Goal: Task Accomplishment & Management: Manage account settings

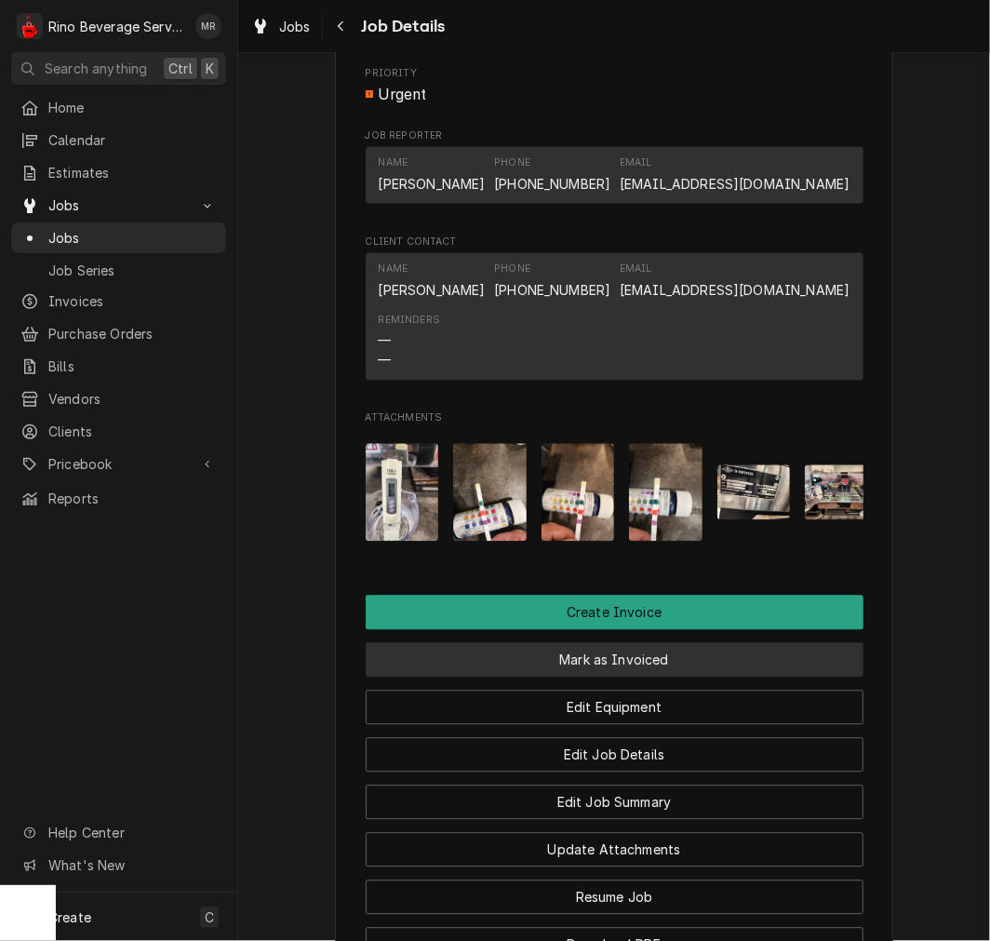
scroll to position [1226, 0]
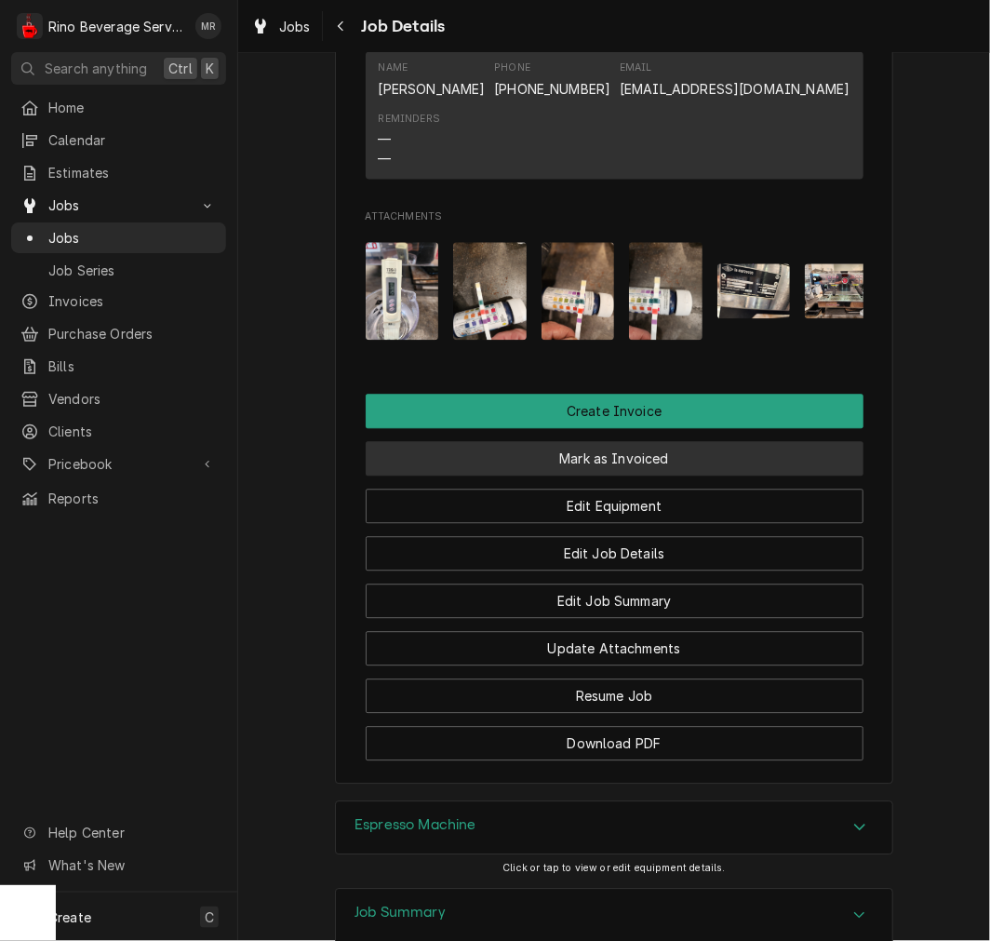
click at [696, 476] on button "Mark as Invoiced" at bounding box center [615, 458] width 498 height 34
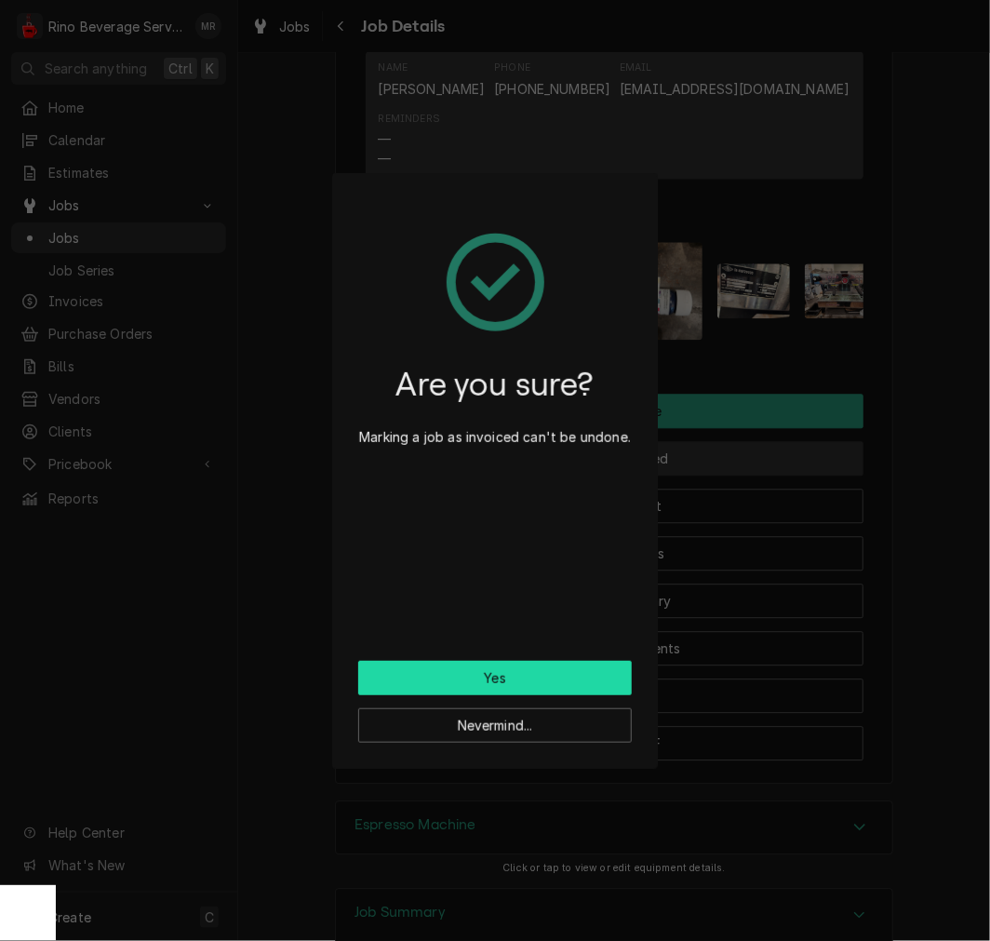
click at [571, 663] on button "Yes" at bounding box center [495, 678] width 274 height 34
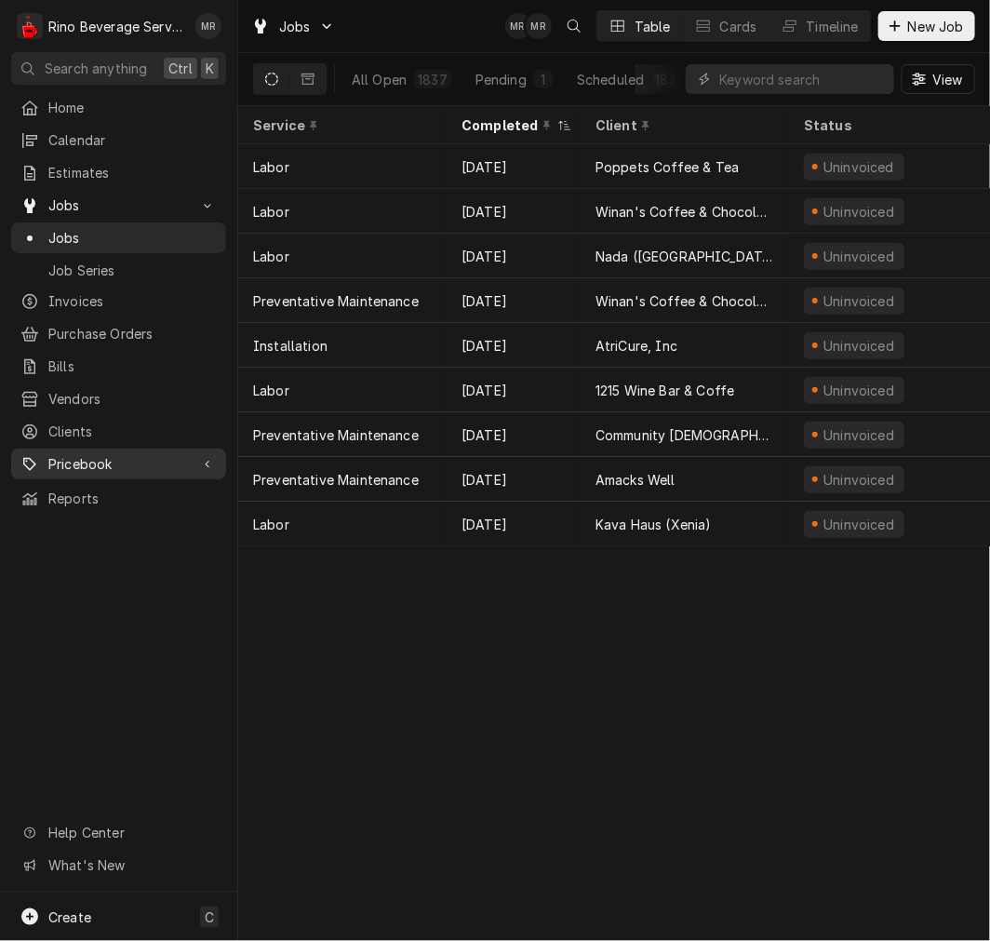
click at [96, 454] on span "Pricebook" at bounding box center [118, 464] width 141 height 20
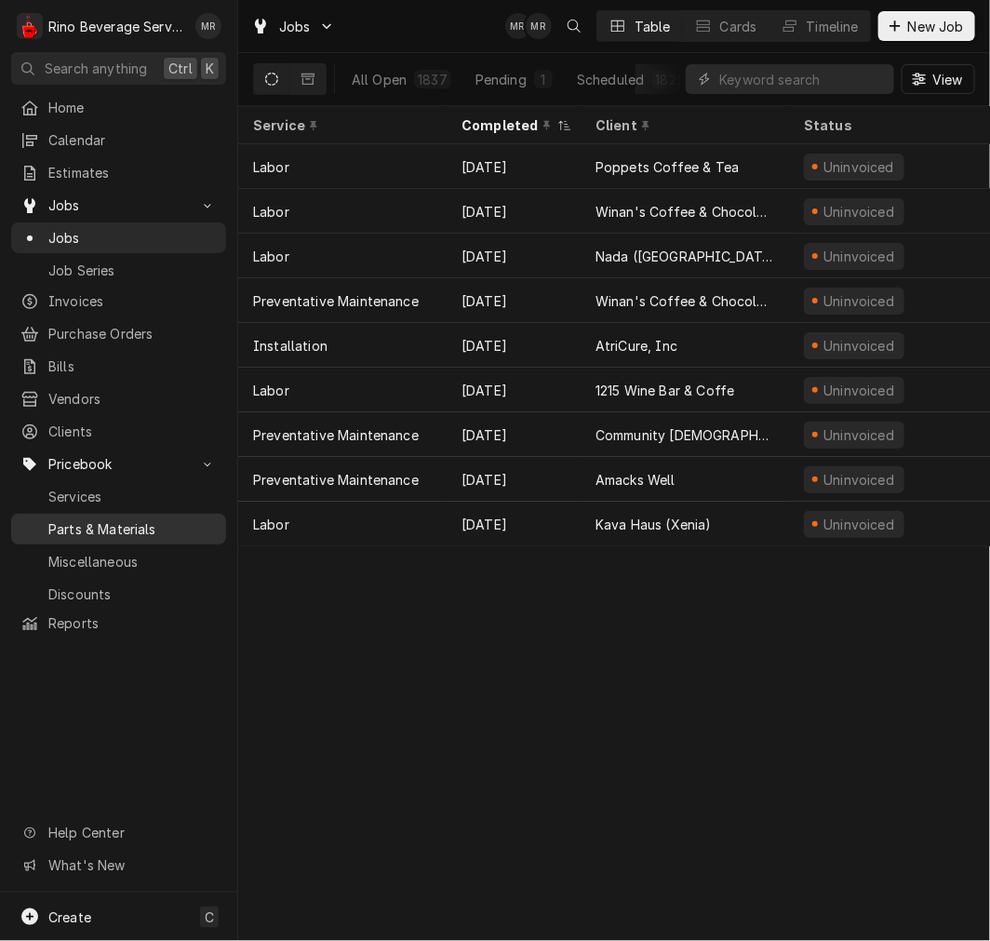
click at [104, 514] on link "Parts & Materials" at bounding box center [118, 529] width 215 height 31
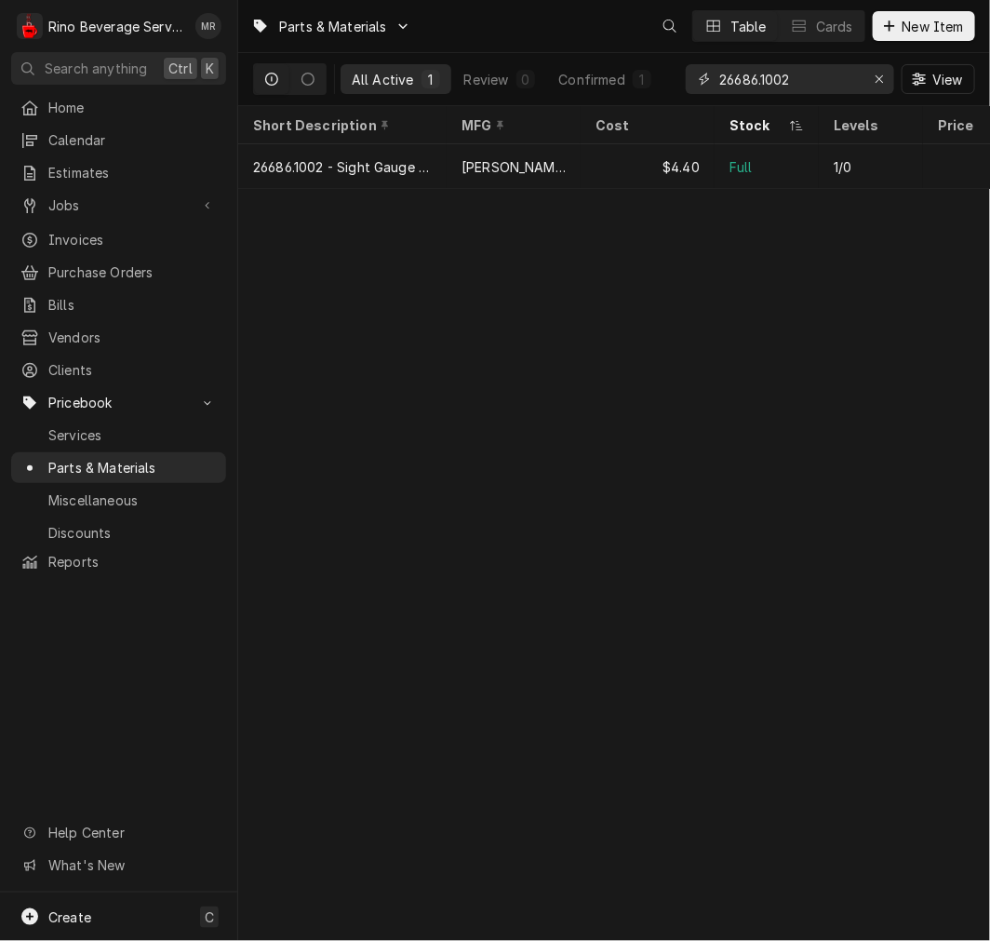
click at [821, 71] on input "26686.1002" at bounding box center [789, 79] width 140 height 30
type input "k"
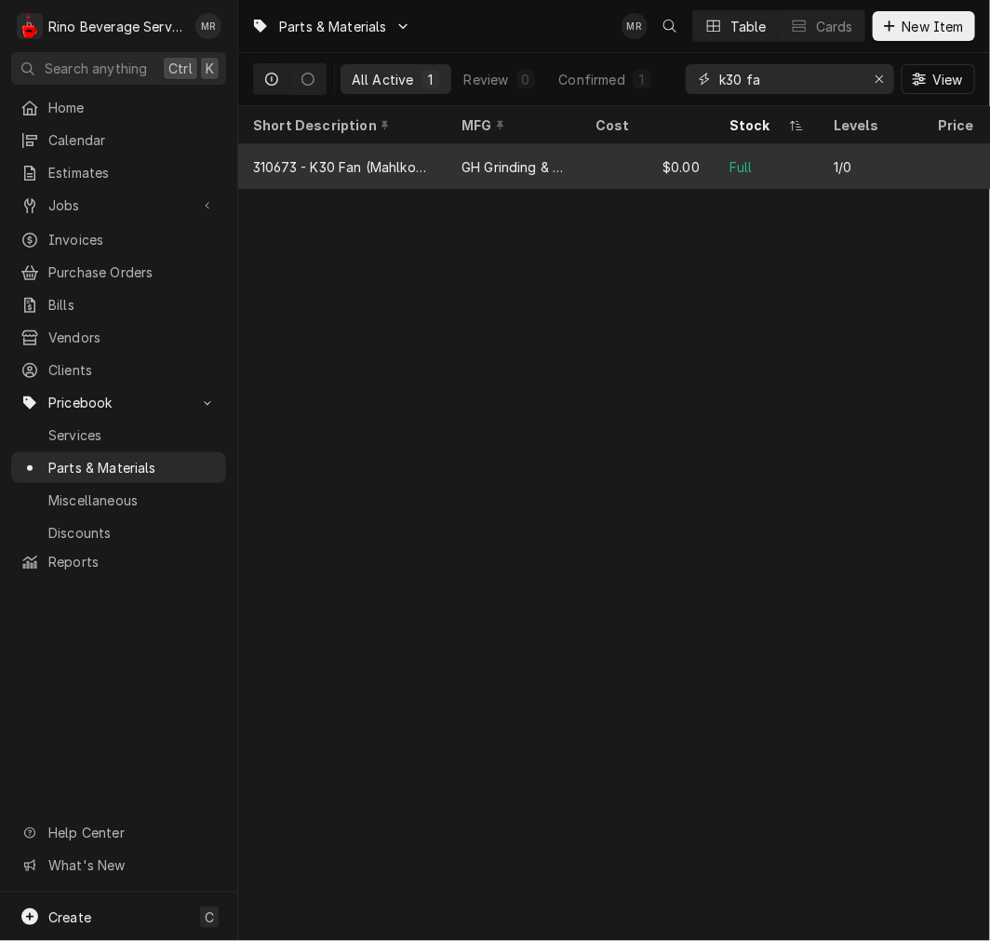
type input "k30 fa"
click at [596, 173] on div "$0.00" at bounding box center [648, 166] width 134 height 45
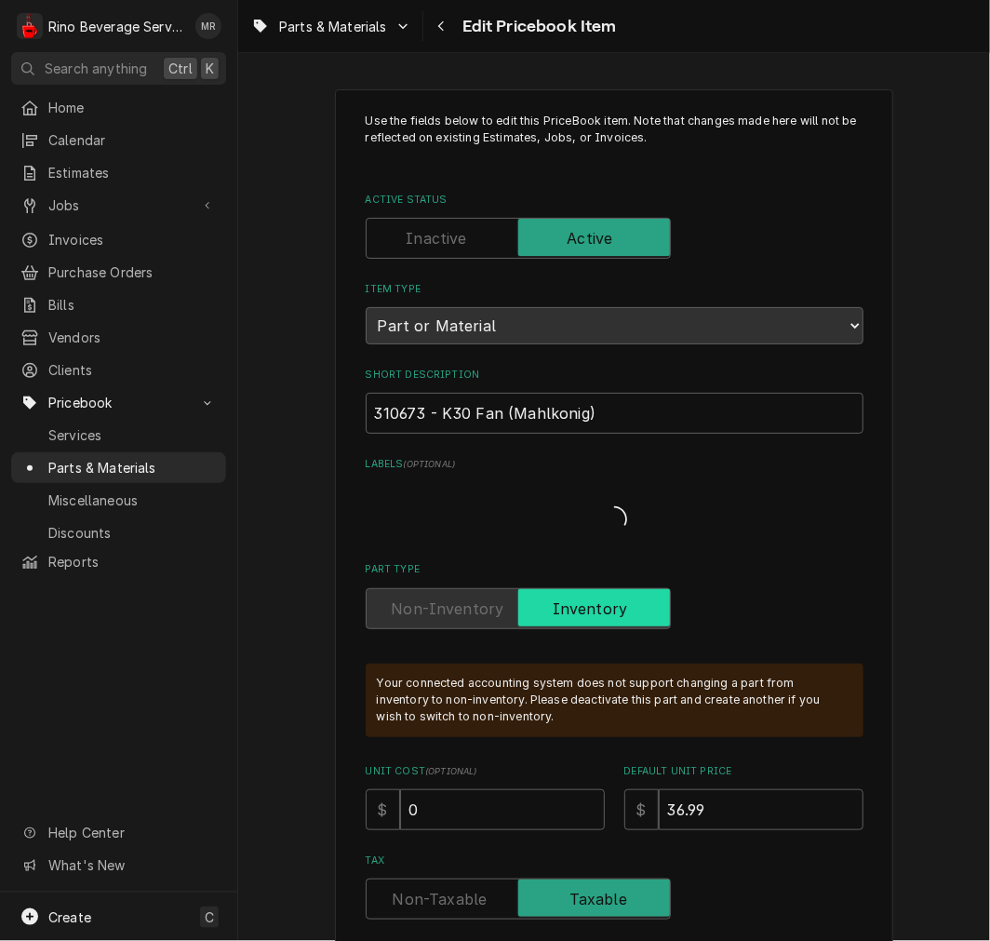
type textarea "x"
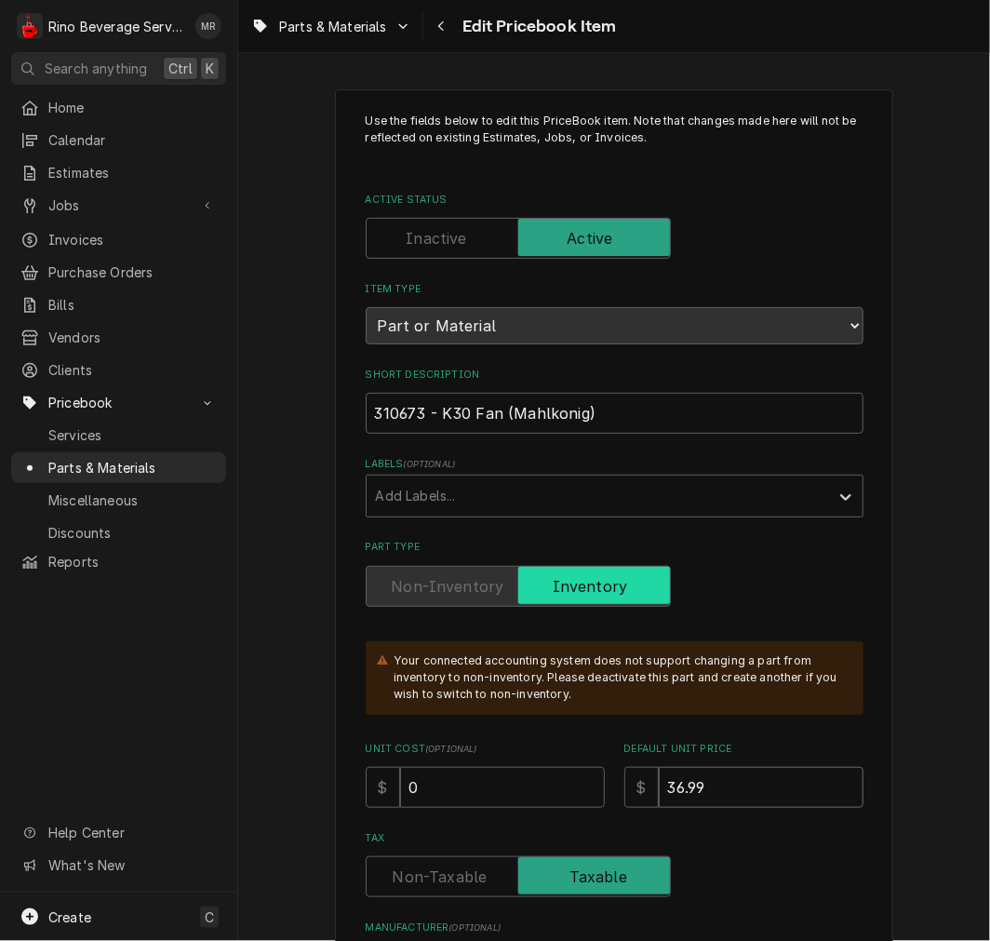
type input "37"
click at [832, 782] on input "37" at bounding box center [761, 787] width 205 height 41
type textarea "x"
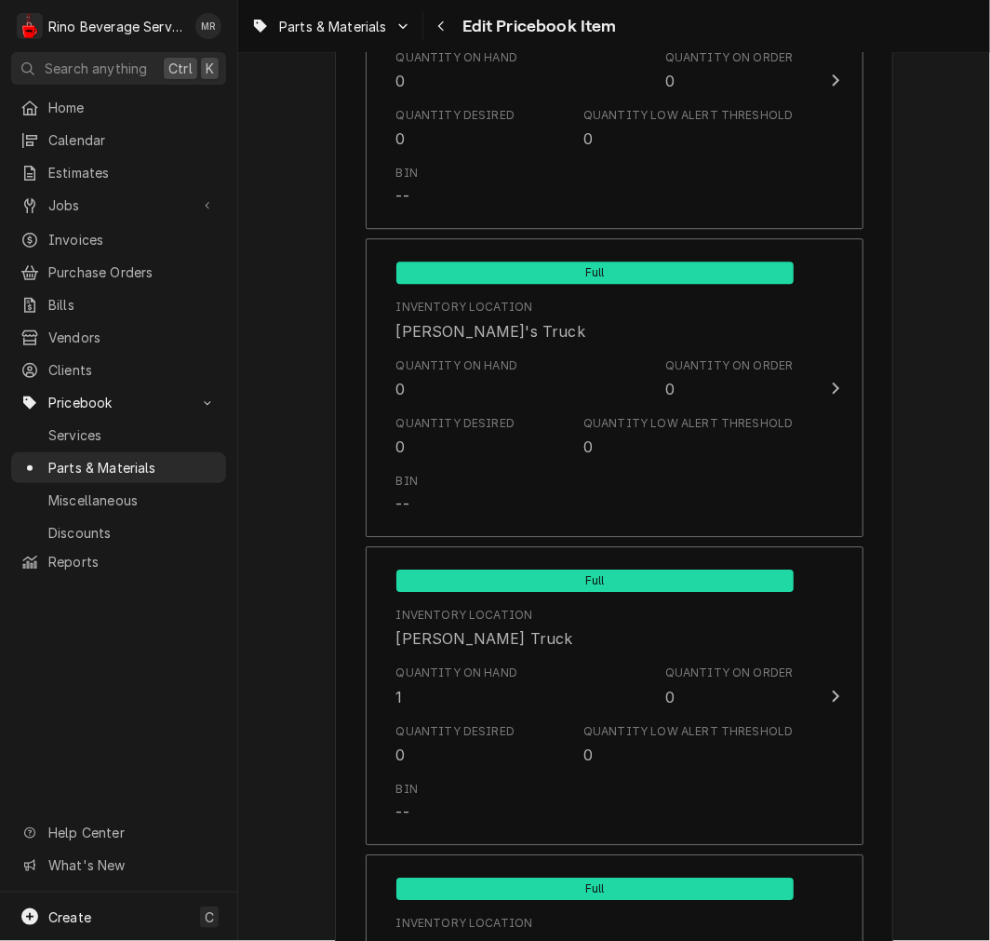
scroll to position [1551, 0]
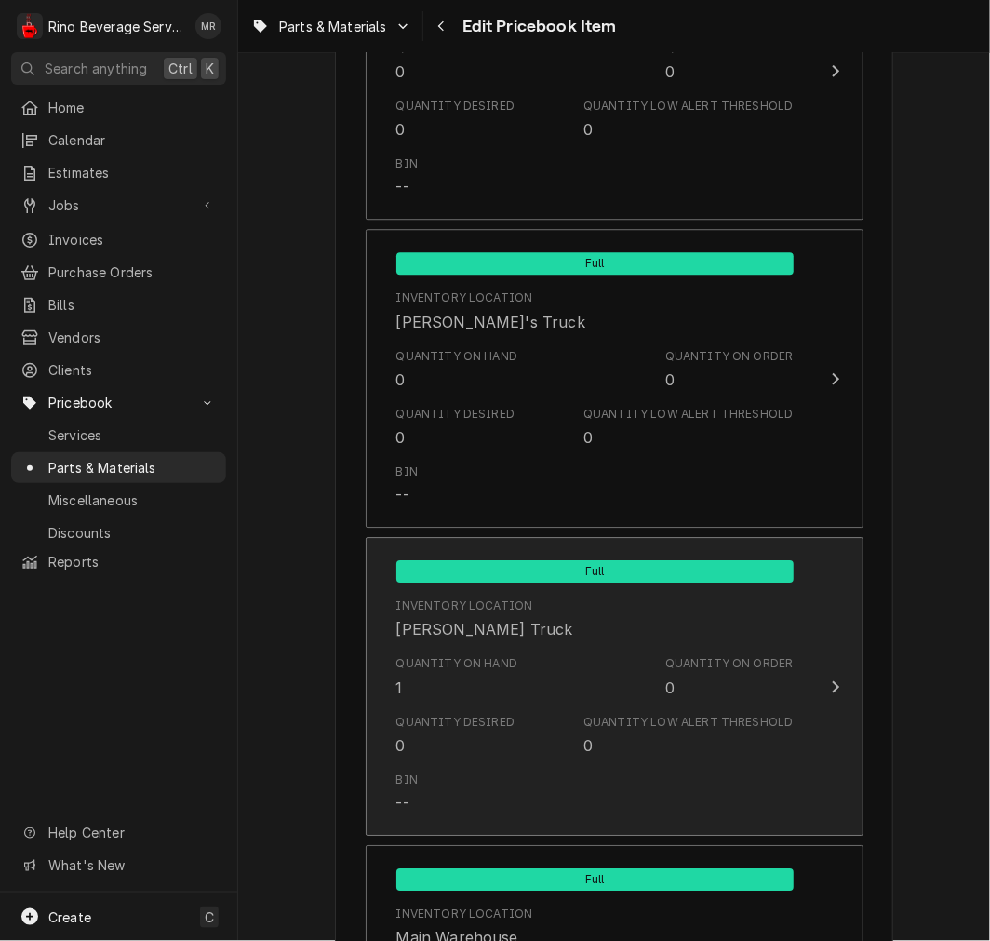
click at [719, 727] on div "Quantity Low Alert Threshold" at bounding box center [687, 722] width 209 height 17
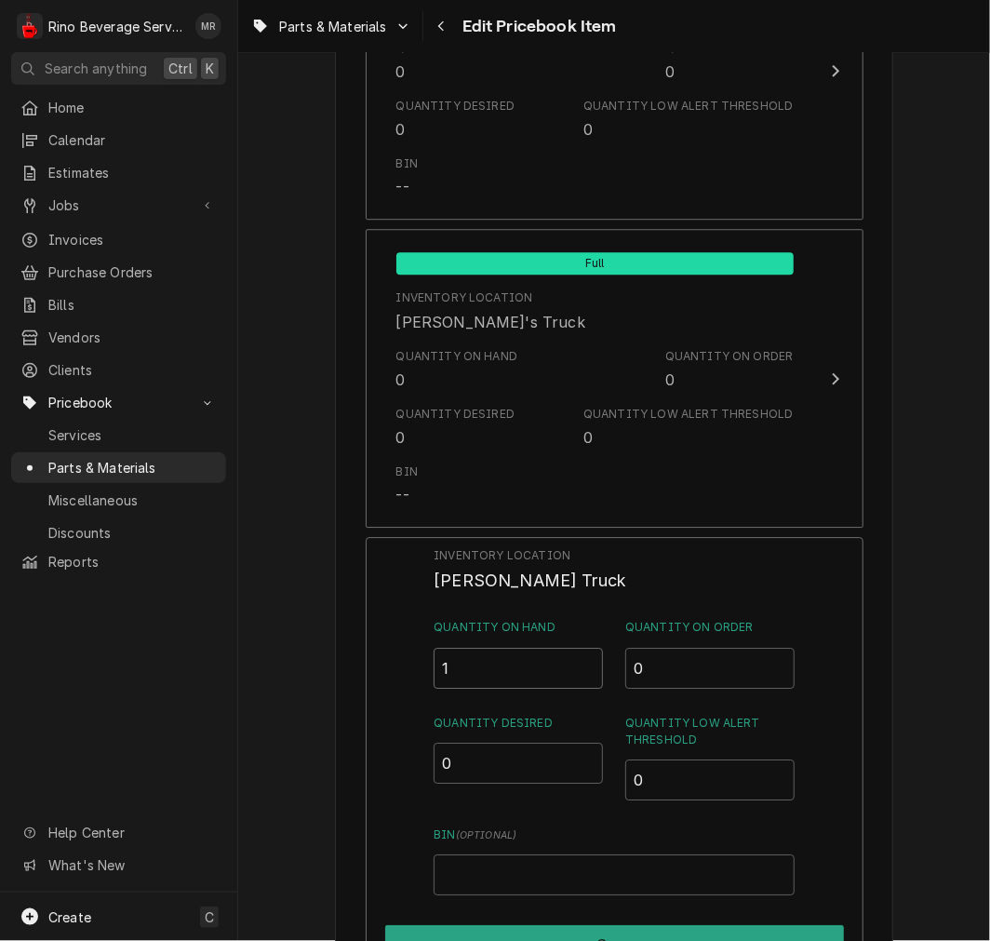
click at [541, 672] on input "1" at bounding box center [518, 668] width 169 height 41
type input "0"
click at [707, 932] on button "Save" at bounding box center [614, 944] width 459 height 39
type textarea "x"
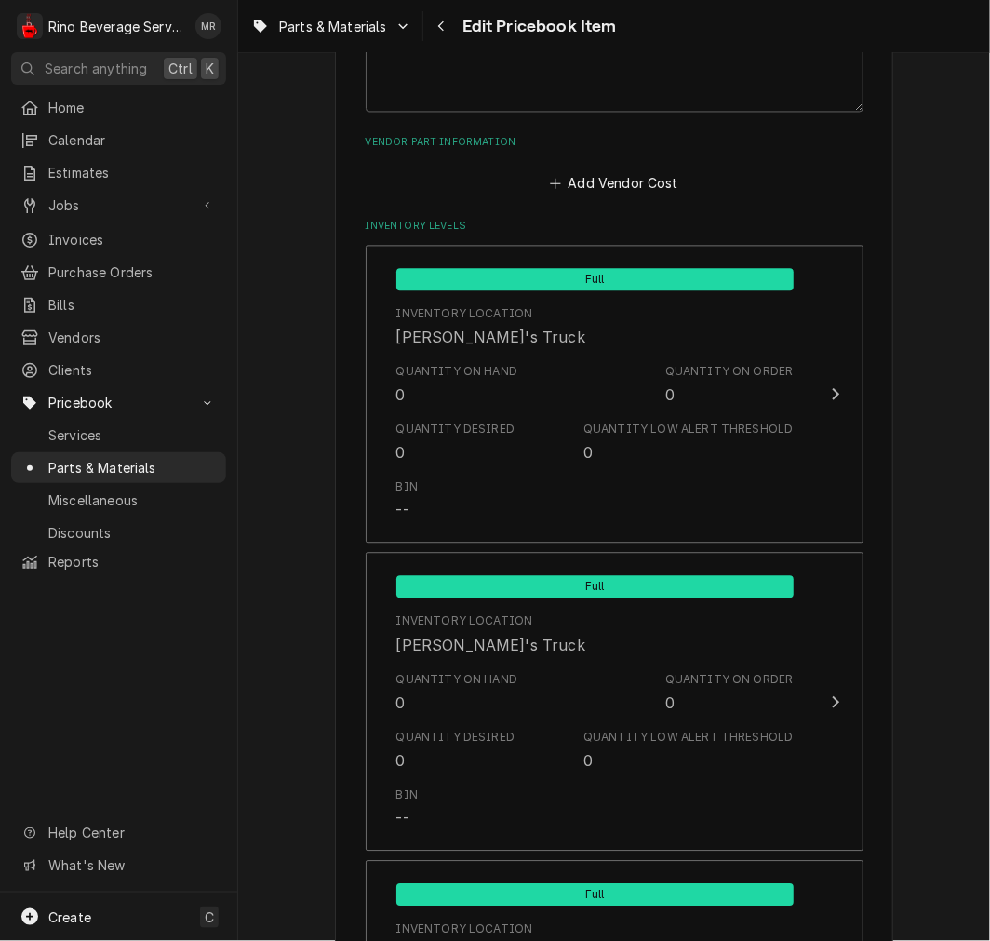
scroll to position [1225, 0]
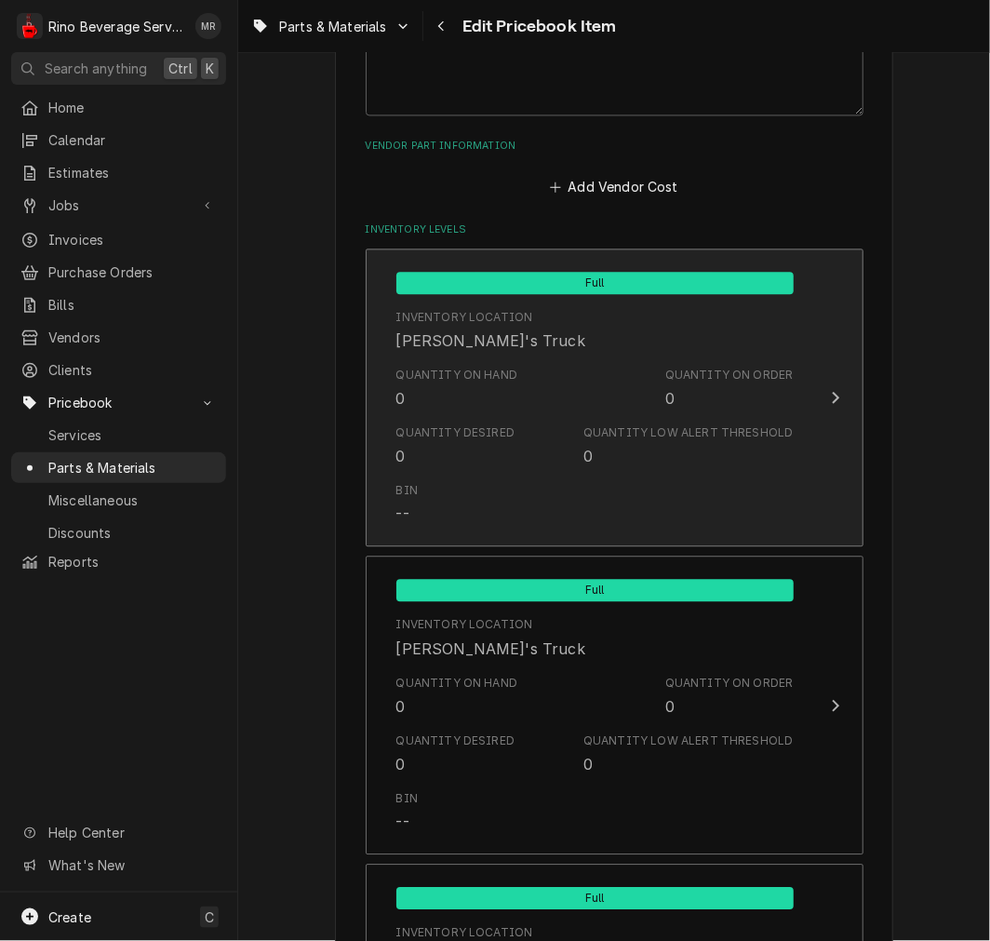
click at [684, 407] on div "Quantity on Hand 0 Quantity on Order 0" at bounding box center [594, 388] width 397 height 58
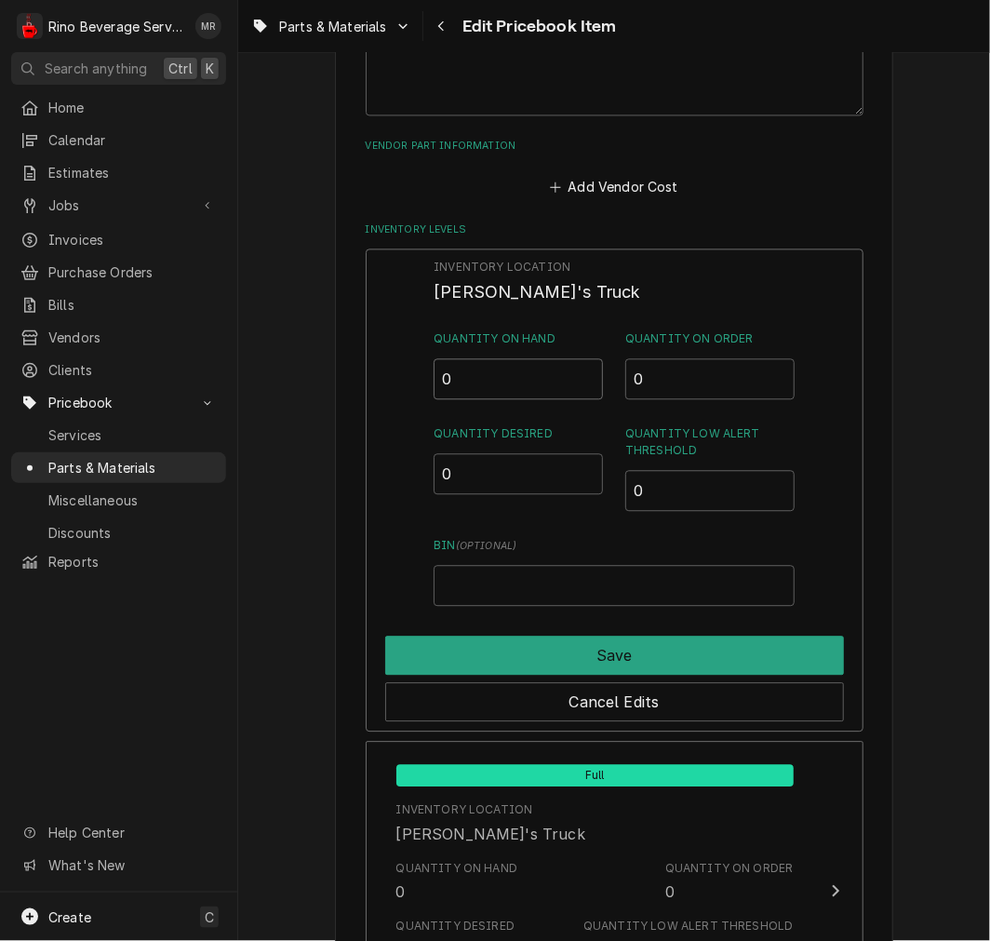
click at [552, 392] on input "0" at bounding box center [518, 378] width 169 height 41
type input "1"
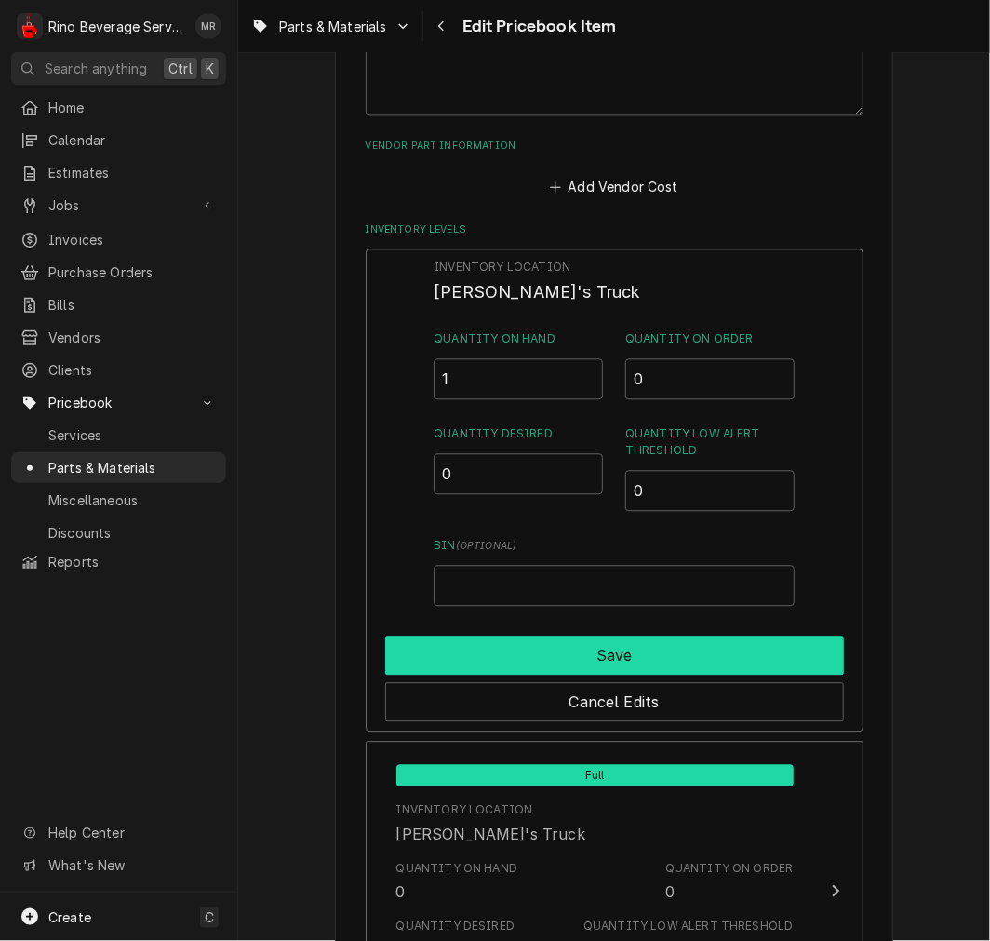
click at [544, 652] on button "Save" at bounding box center [614, 655] width 459 height 39
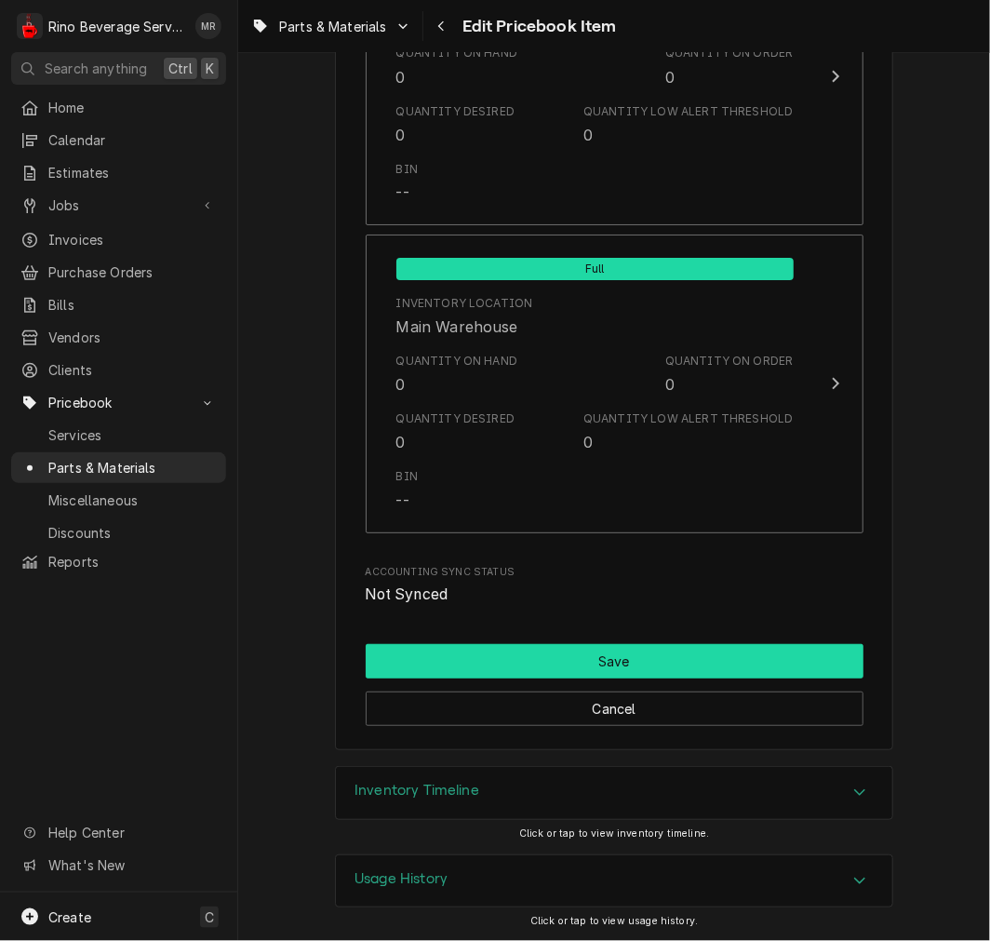
click at [707, 656] on button "Save" at bounding box center [615, 661] width 498 height 34
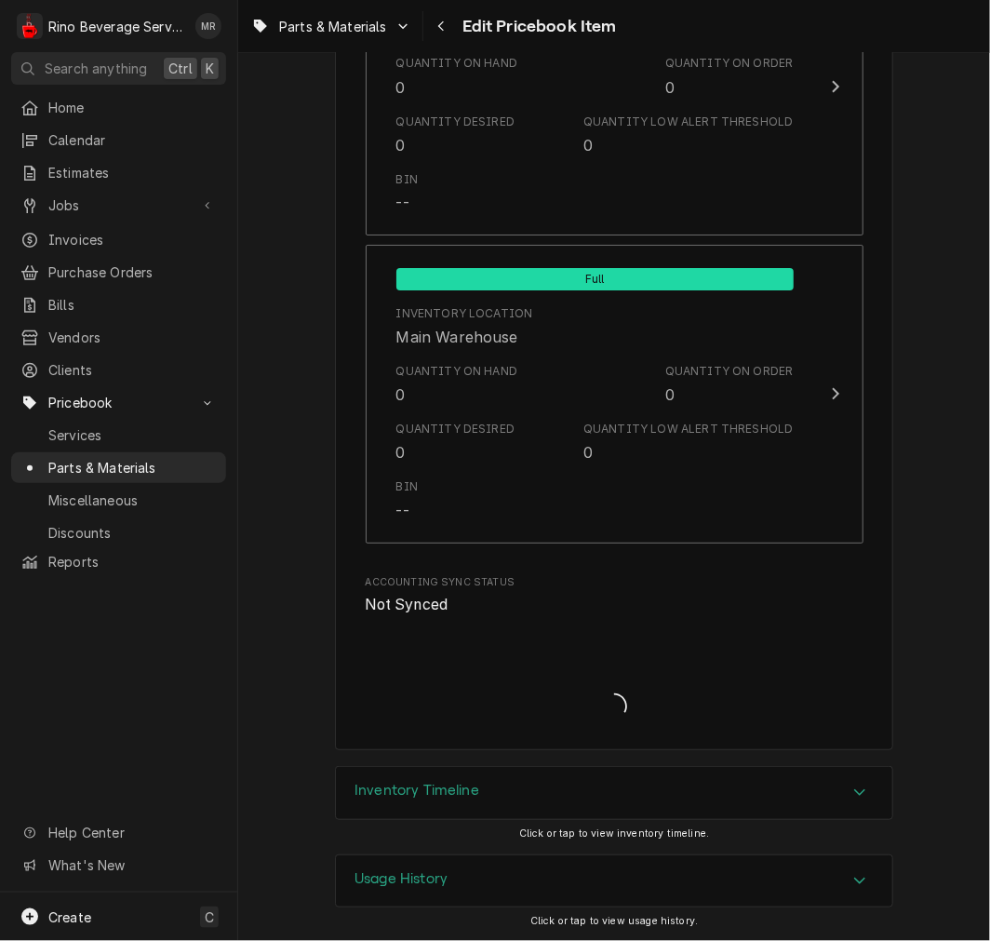
type textarea "x"
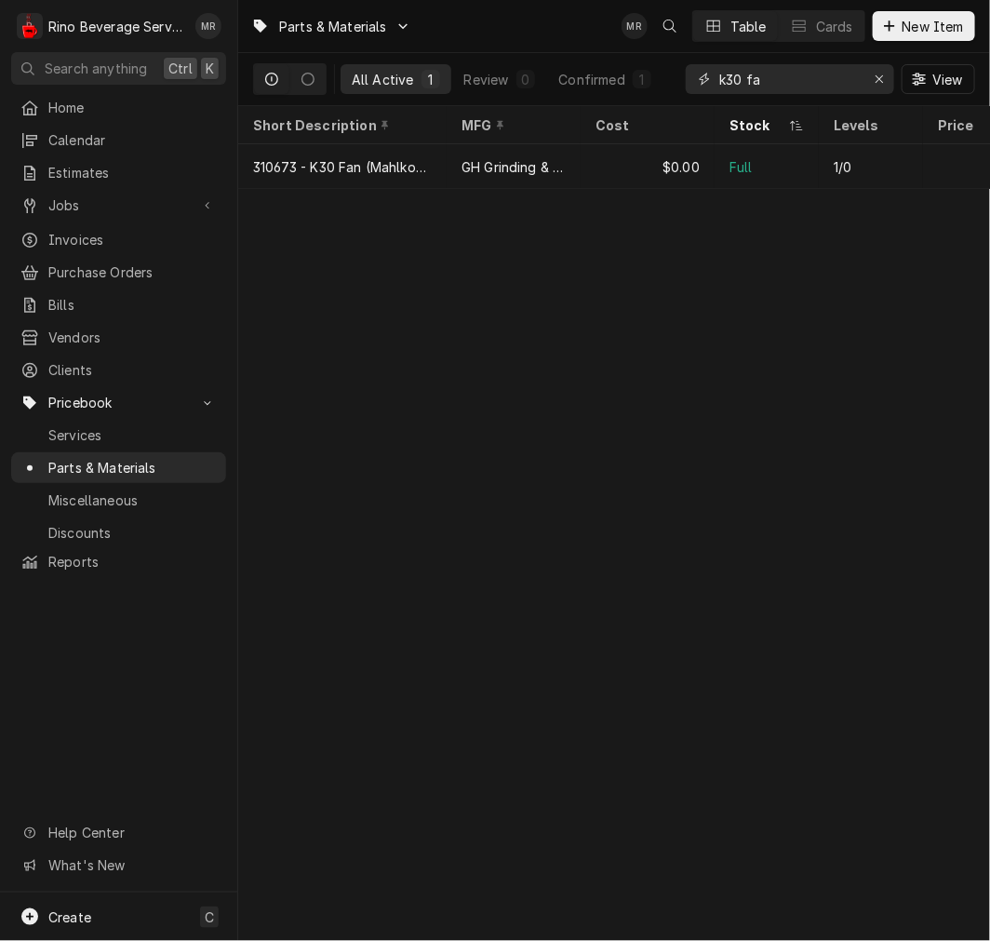
click at [810, 68] on input "k30 fa" at bounding box center [789, 79] width 140 height 30
type input "k"
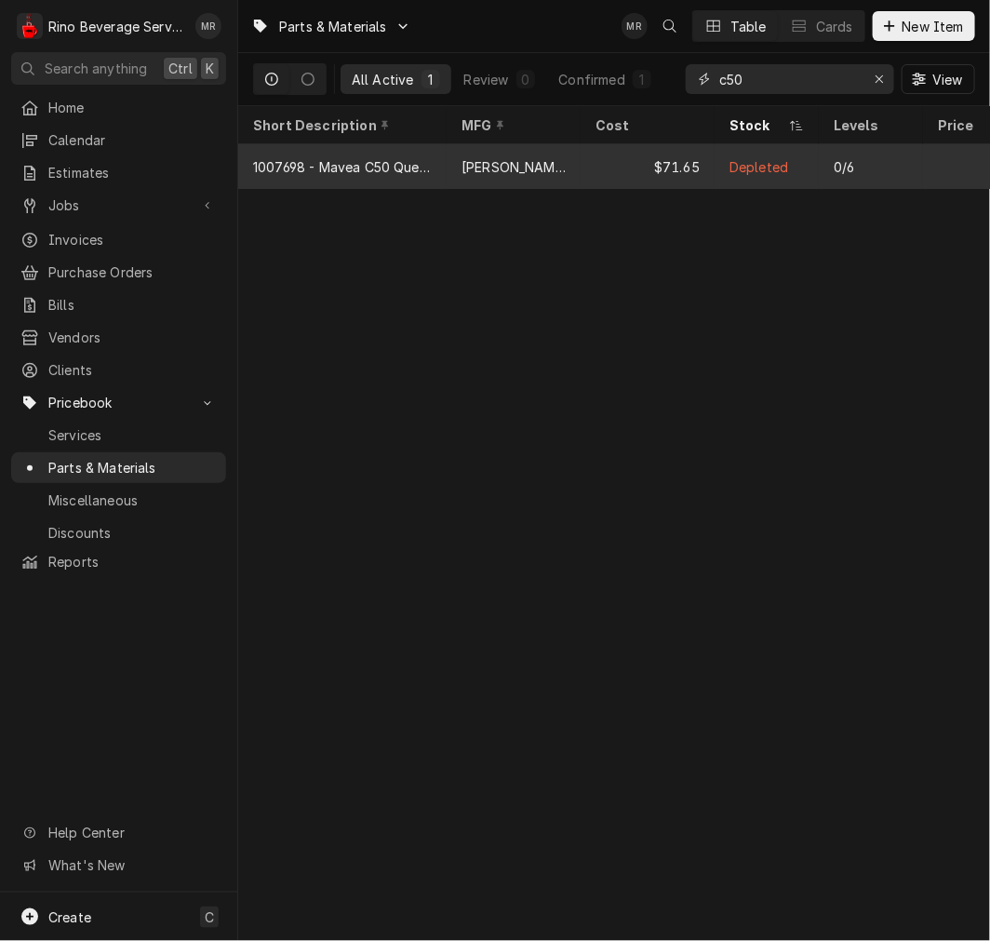
type input "c50"
click at [662, 183] on div "$71.65" at bounding box center [648, 166] width 134 height 45
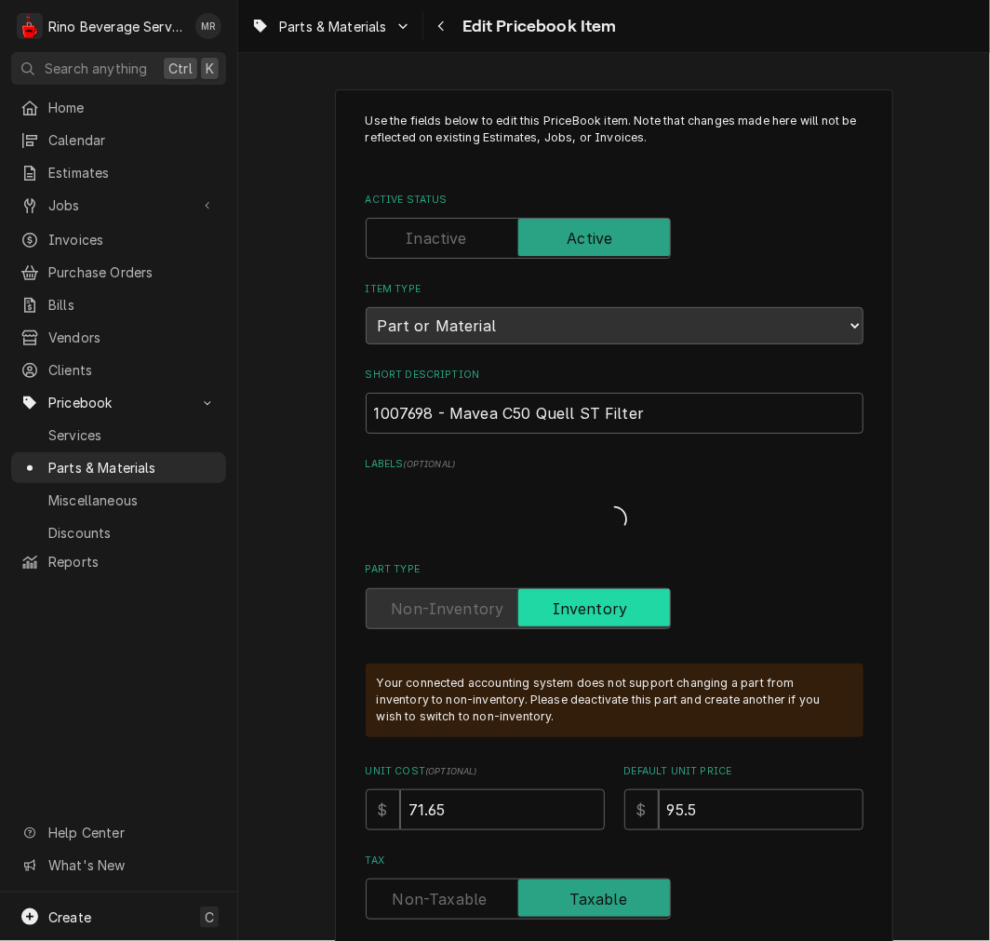
type textarea "x"
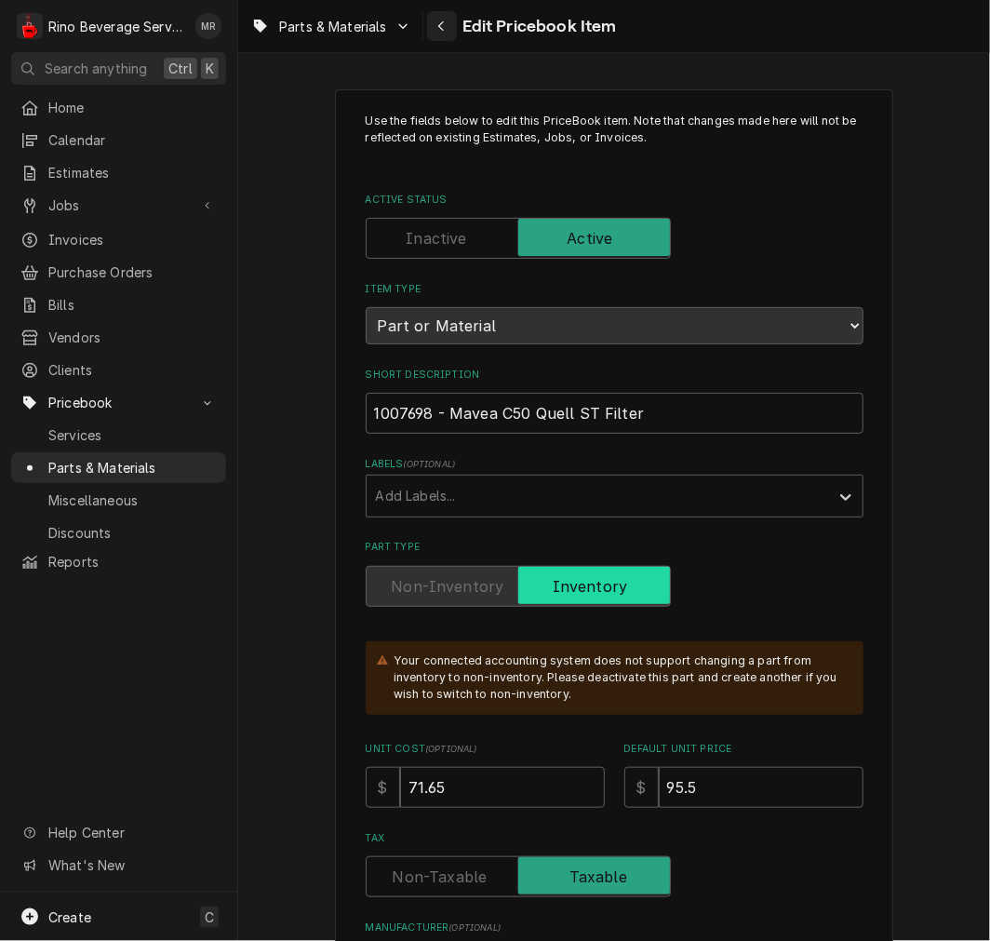
click at [441, 14] on button "Navigate back" at bounding box center [442, 26] width 30 height 30
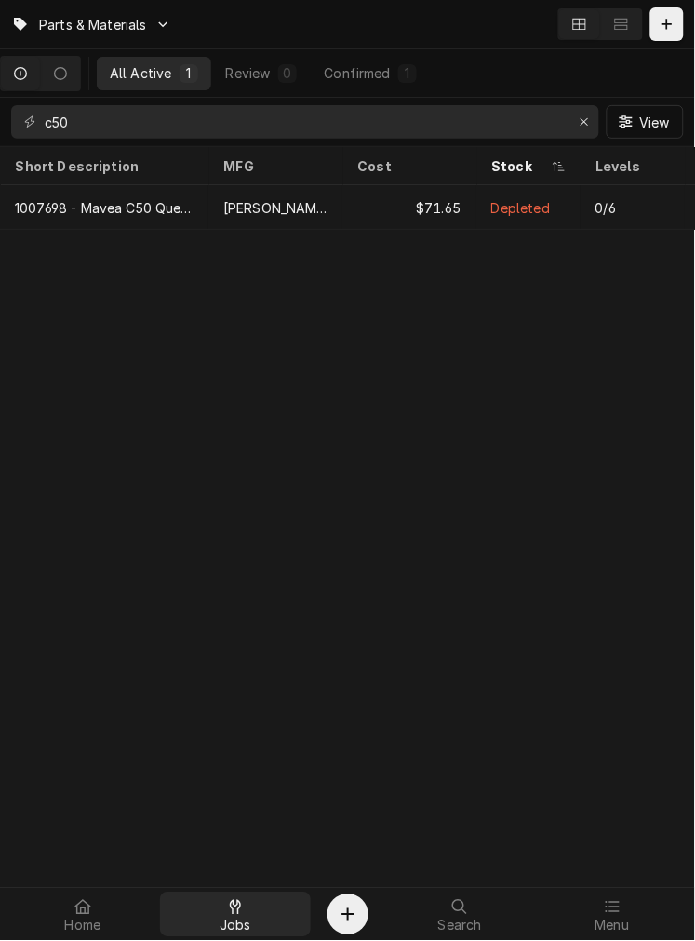
click at [228, 921] on span "Jobs" at bounding box center [236, 925] width 32 height 15
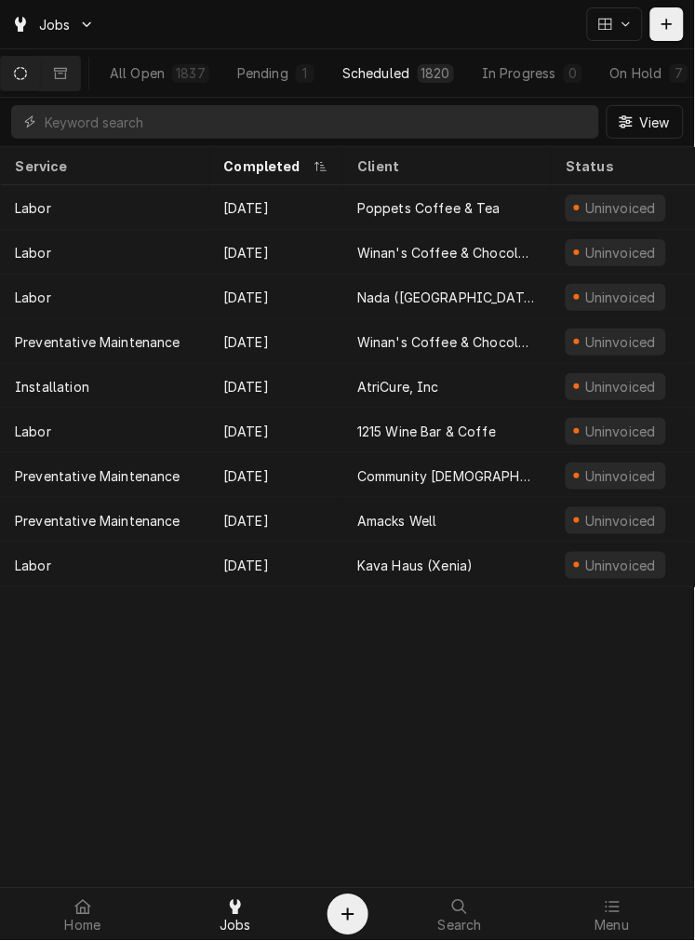
click at [409, 67] on div "Scheduled" at bounding box center [375, 73] width 67 height 20
